Goal: Transaction & Acquisition: Download file/media

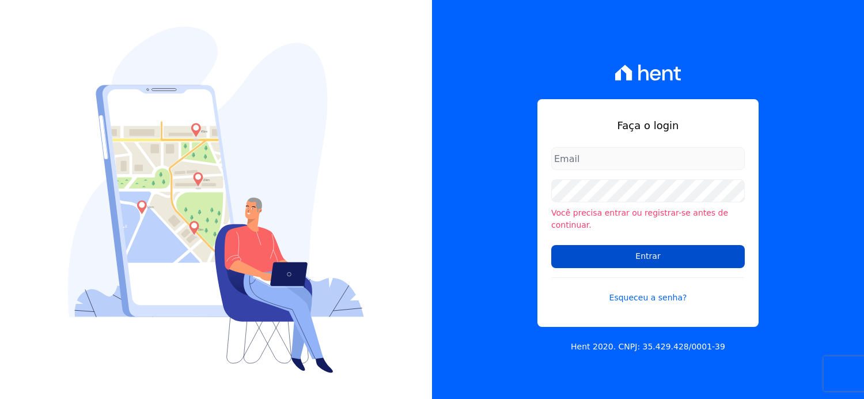
type input "[EMAIL_ADDRESS][DOMAIN_NAME]"
click at [649, 251] on input "Entrar" at bounding box center [648, 256] width 194 height 23
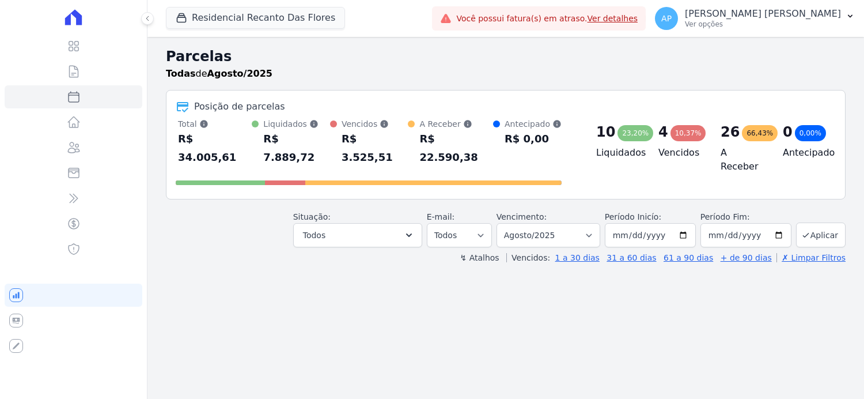
select select
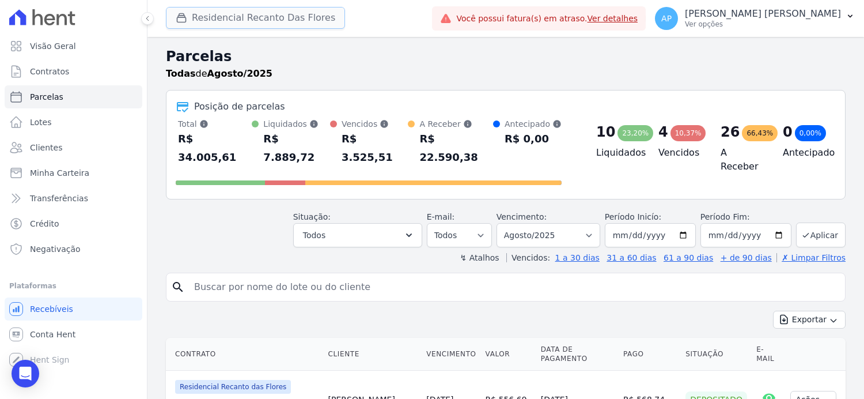
click at [183, 22] on icon "button" at bounding box center [181, 18] width 9 height 9
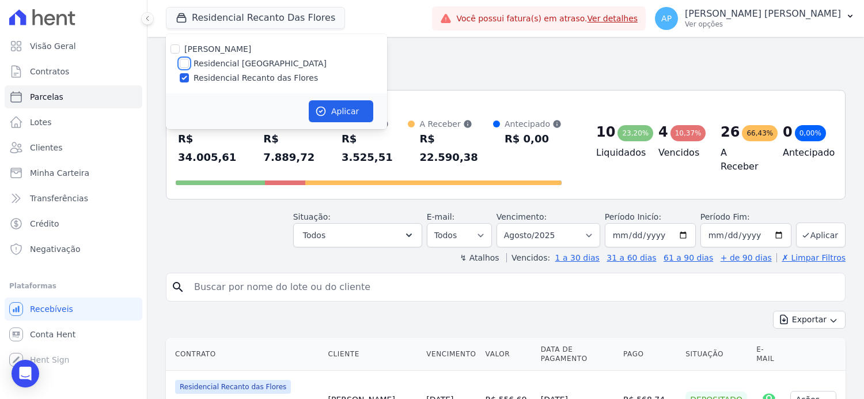
click at [182, 62] on input "Residencial Piazza Di Siena" at bounding box center [184, 63] width 9 height 9
checkbox input "true"
click at [180, 78] on input "Residencial Recanto das Flores" at bounding box center [184, 77] width 9 height 9
checkbox input "false"
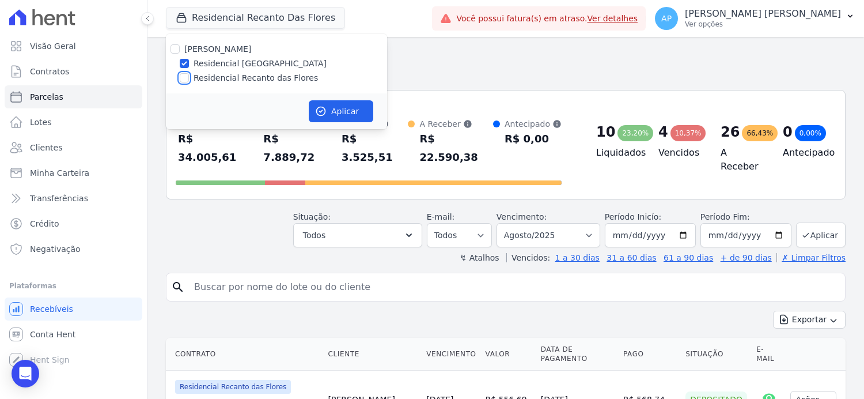
checkbox input "false"
click at [347, 113] on button "Aplicar" at bounding box center [341, 111] width 65 height 22
select select
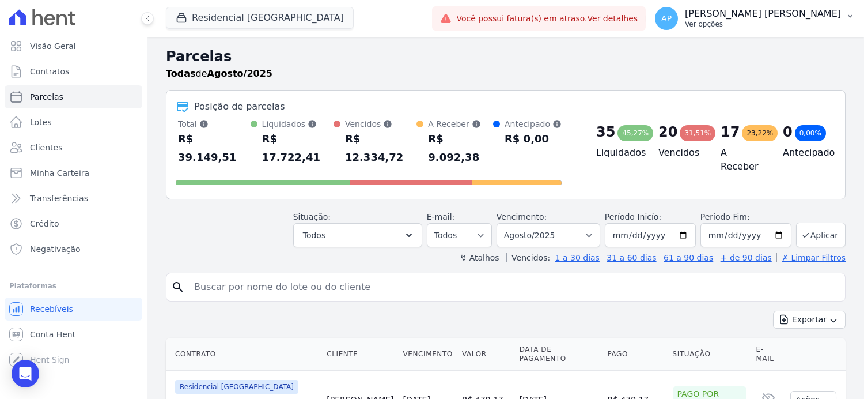
drag, startPoint x: 819, startPoint y: 28, endPoint x: 800, endPoint y: 22, distance: 20.4
click at [800, 22] on p "Ver opções" at bounding box center [763, 24] width 156 height 9
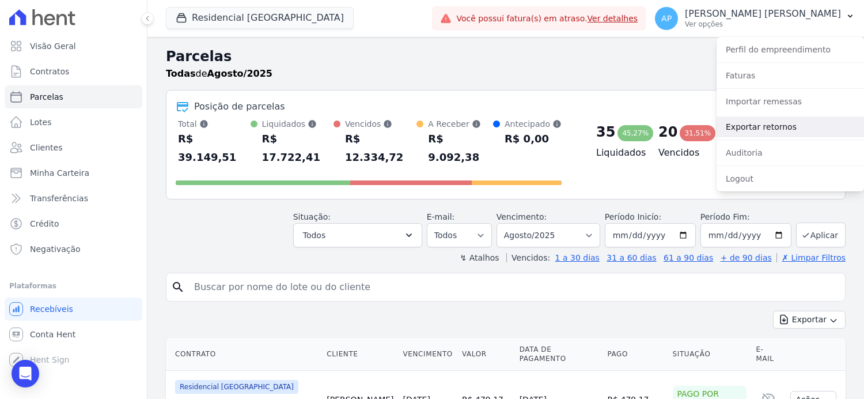
click at [751, 122] on link "Exportar retornos" at bounding box center [791, 126] width 148 height 21
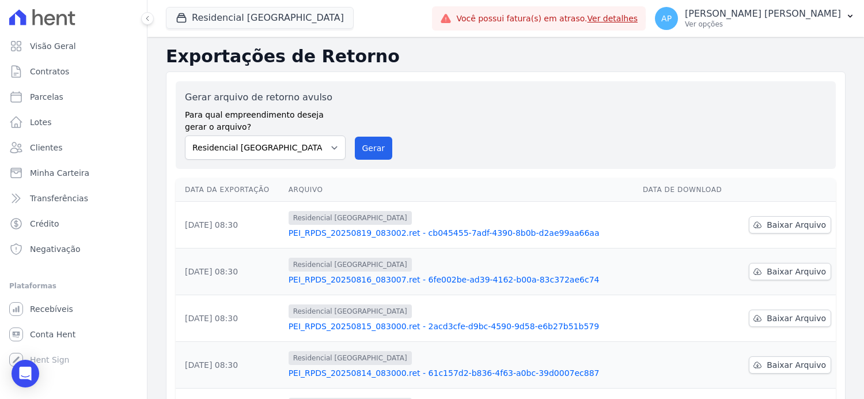
scroll to position [230, 0]
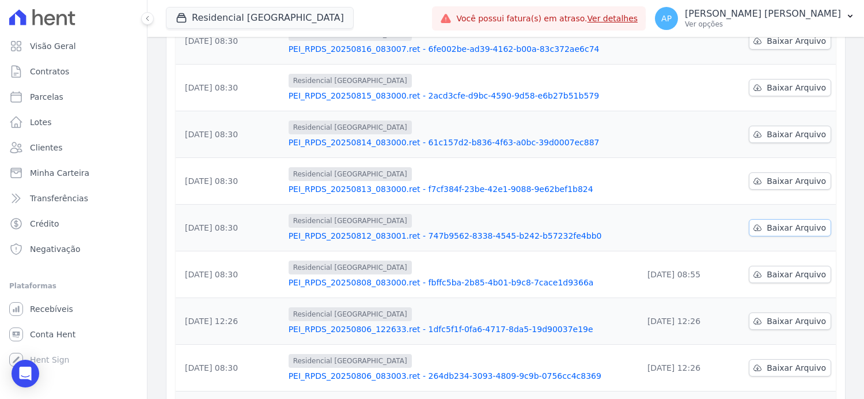
click at [786, 232] on span "Baixar Arquivo" at bounding box center [796, 228] width 59 height 12
click at [778, 175] on span "Baixar Arquivo" at bounding box center [796, 181] width 59 height 12
click at [778, 135] on span "Baixar Arquivo" at bounding box center [796, 135] width 59 height 12
click at [793, 84] on span "Baixar Arquivo" at bounding box center [796, 88] width 59 height 12
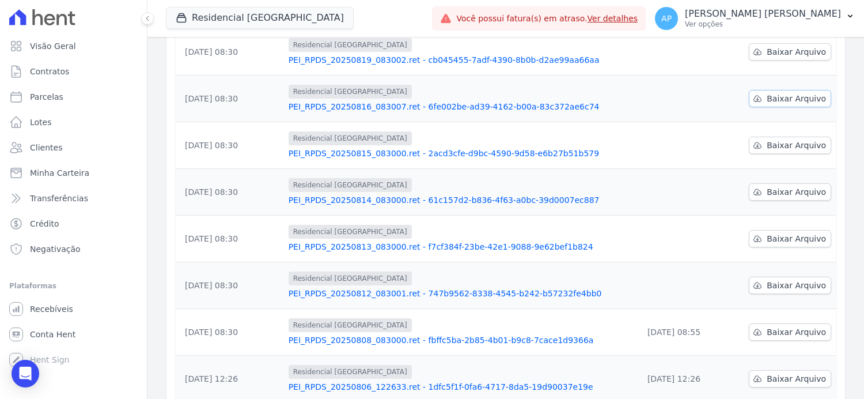
click at [779, 95] on span "Baixar Arquivo" at bounding box center [796, 99] width 59 height 12
click at [776, 51] on span "Baixar Arquivo" at bounding box center [796, 52] width 59 height 12
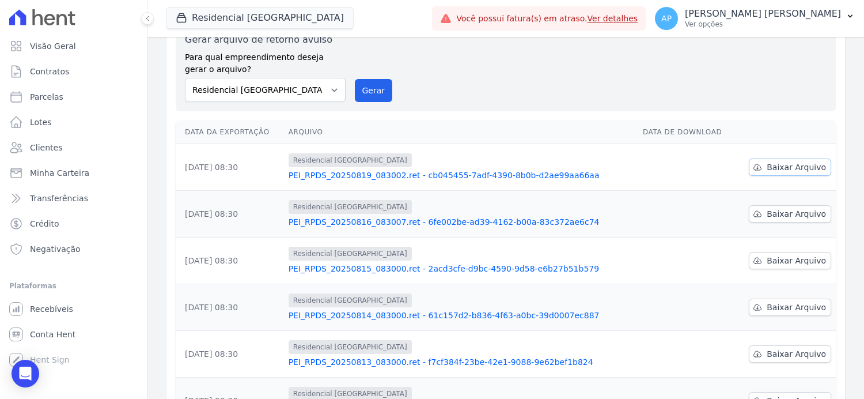
scroll to position [0, 0]
